Goal: Navigation & Orientation: Find specific page/section

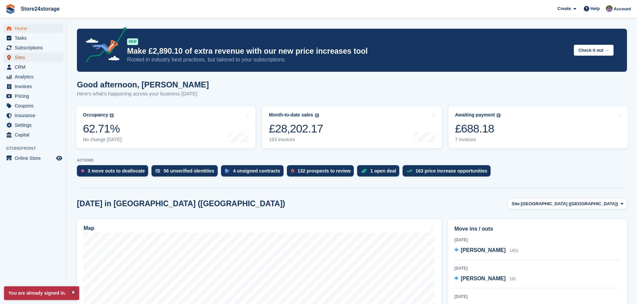
click at [35, 57] on span "Sites" at bounding box center [35, 57] width 40 height 9
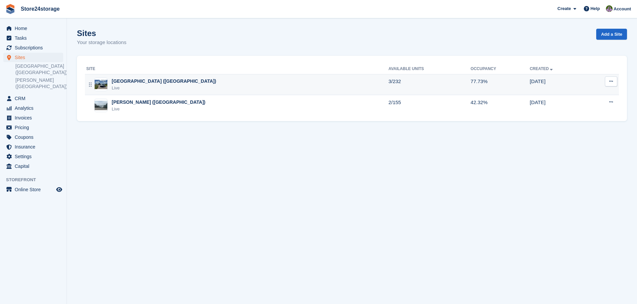
click at [203, 84] on div "Manston Airport (Kent) Live" at bounding box center [237, 85] width 302 height 14
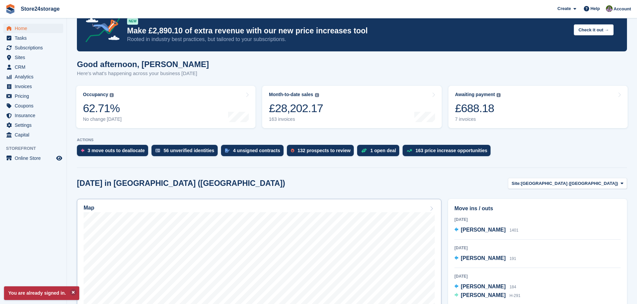
scroll to position [134, 0]
